Goal: Error: Check status

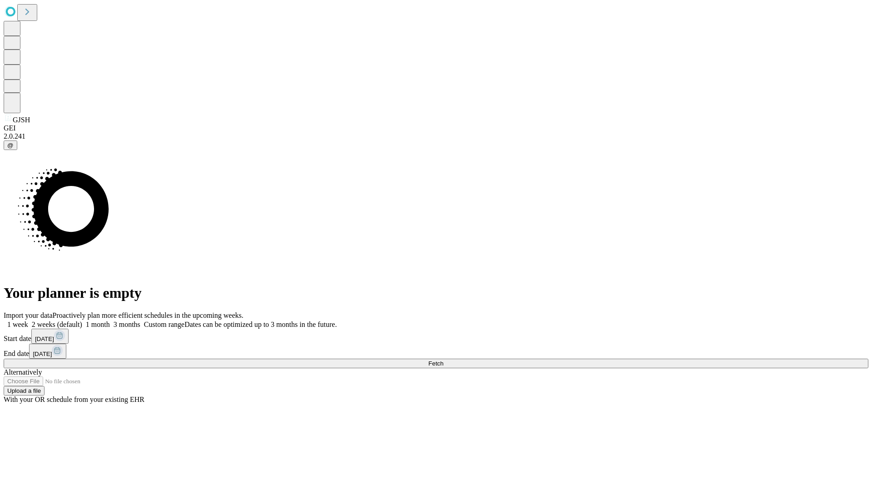
click at [443, 360] on span "Fetch" at bounding box center [435, 363] width 15 height 7
